Goal: Transaction & Acquisition: Purchase product/service

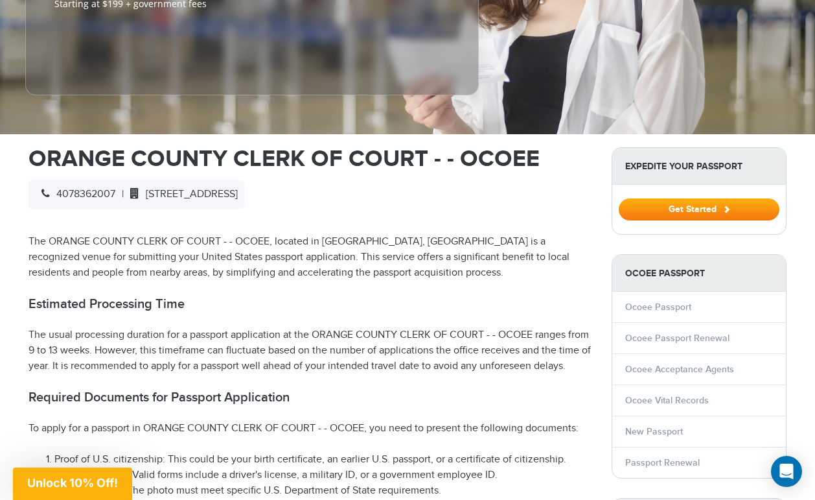
scroll to position [325, 0]
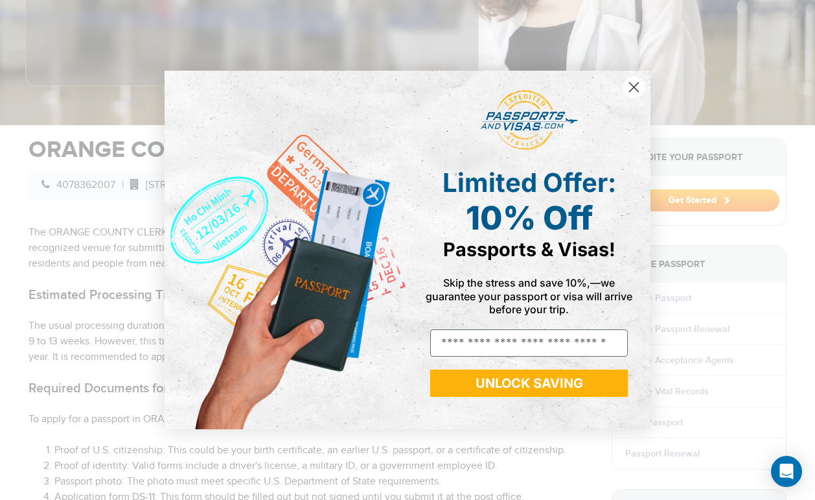
click at [635, 93] on circle "Close dialog" at bounding box center [633, 86] width 21 height 21
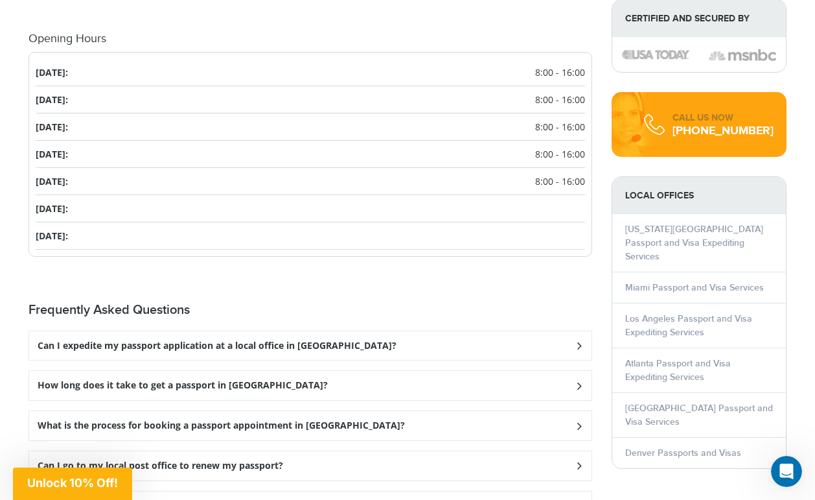
scroll to position [1585, 0]
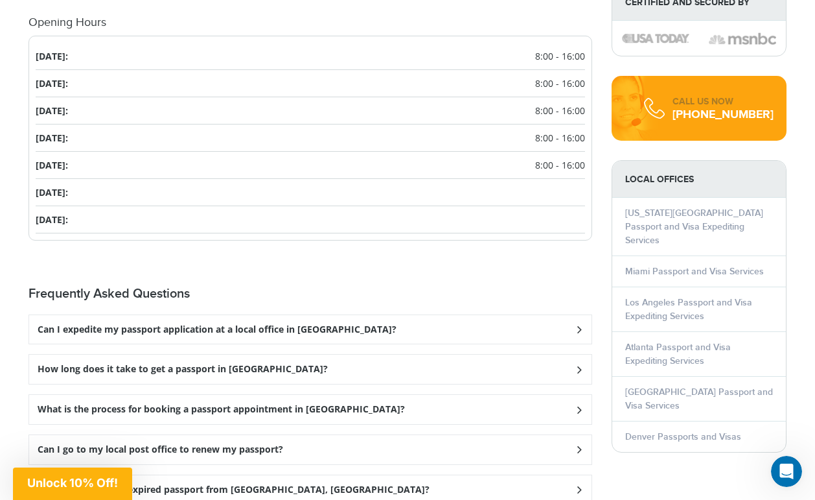
click at [204, 324] on h3 "Can I expedite my passport application at a local office in Ocoee?" at bounding box center [217, 329] width 359 height 11
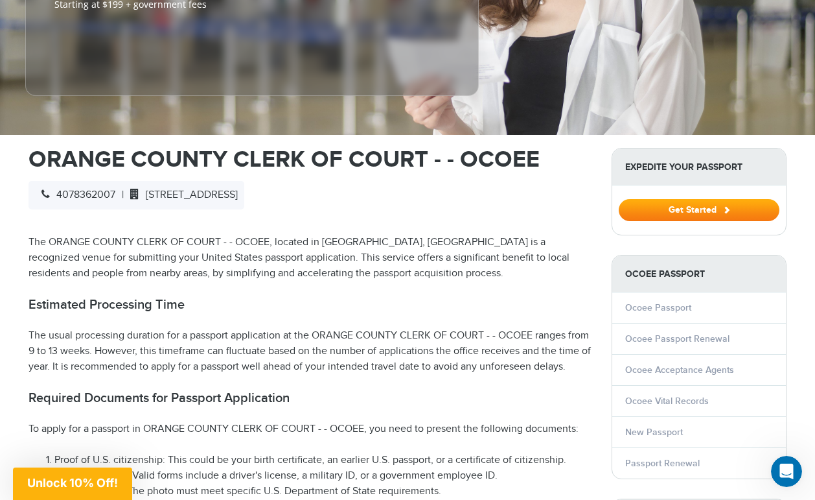
scroll to position [323, 0]
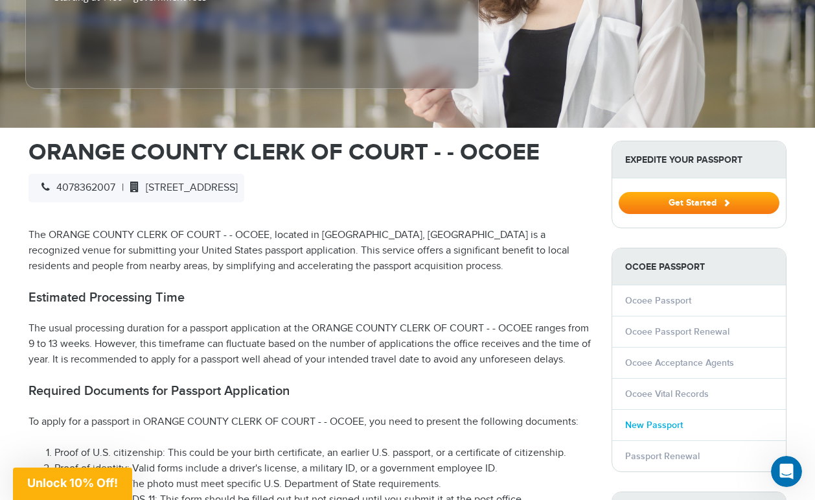
click at [656, 419] on link "New Passport" at bounding box center [654, 424] width 58 height 11
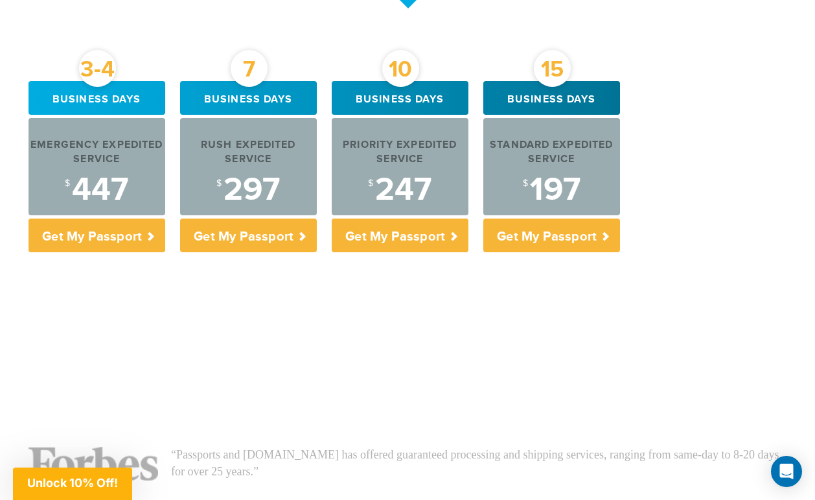
scroll to position [492, 0]
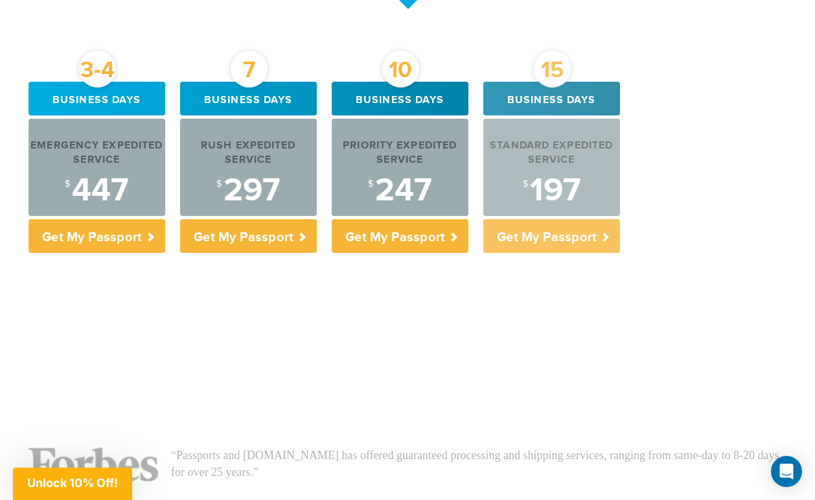
click at [559, 232] on p "Get My Passport" at bounding box center [551, 236] width 137 height 34
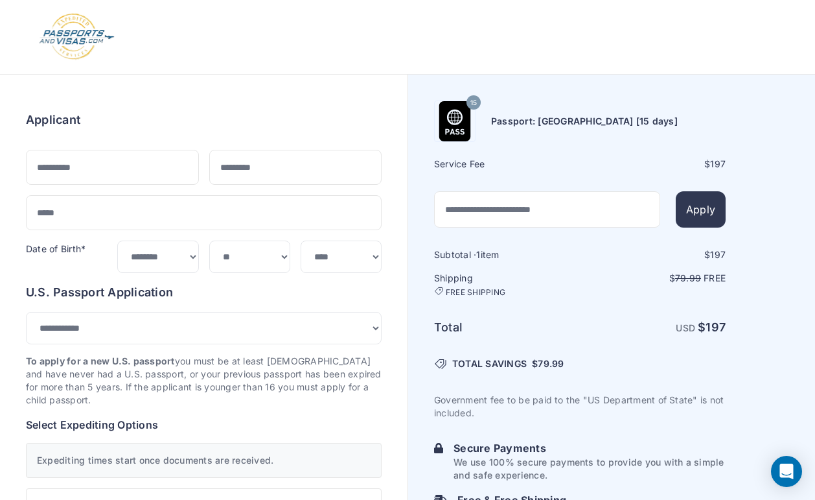
select select "***"
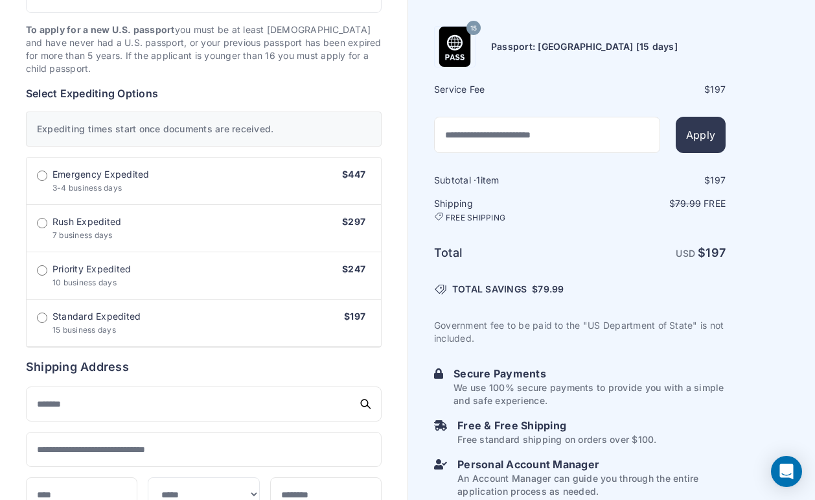
scroll to position [336, 0]
